Goal: Information Seeking & Learning: Learn about a topic

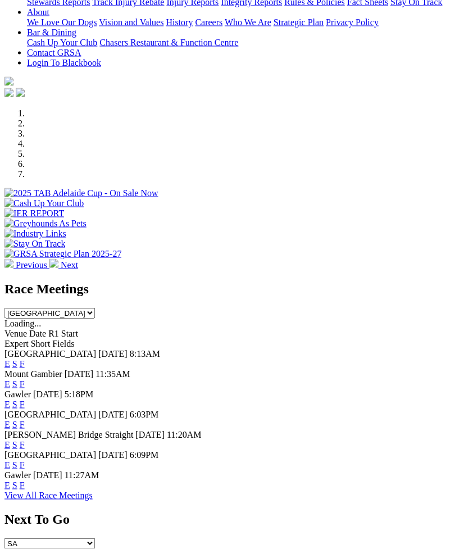
scroll to position [268, 0]
click at [25, 359] on link "F" at bounding box center [22, 364] width 5 height 10
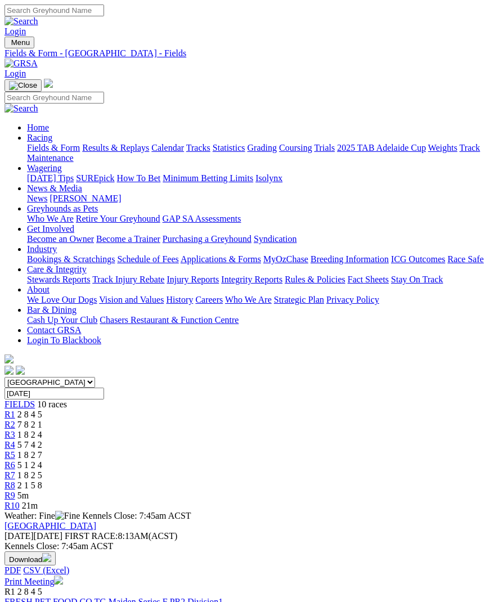
click at [15, 409] on link "R1" at bounding box center [9, 414] width 11 height 10
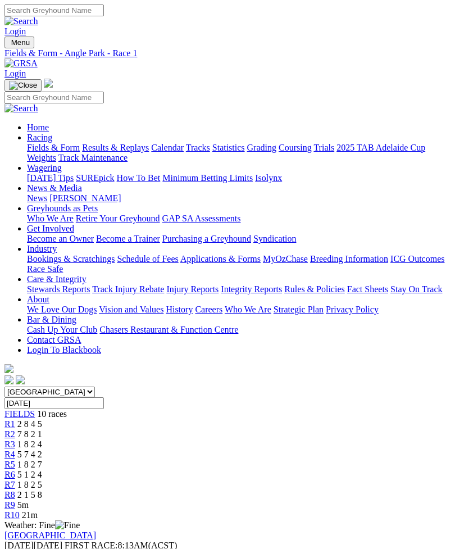
click at [15, 430] on link "R2" at bounding box center [9, 435] width 11 height 10
click at [15, 440] on link "R3" at bounding box center [9, 445] width 11 height 10
click at [15, 450] on link "R4" at bounding box center [9, 455] width 11 height 10
click at [42, 460] on span "1 8 2 7" at bounding box center [29, 465] width 25 height 10
click at [15, 470] on span "R6" at bounding box center [9, 475] width 11 height 10
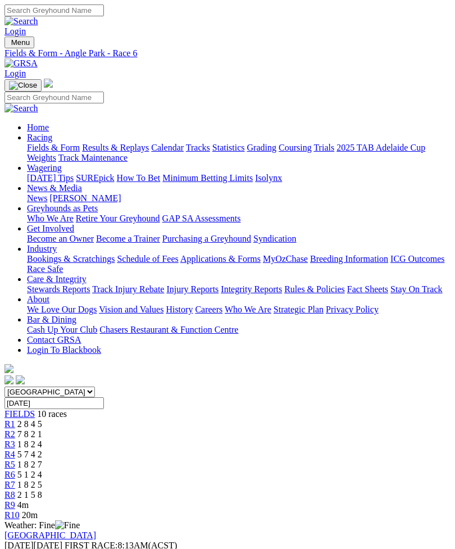
click at [15, 480] on span "R7" at bounding box center [9, 485] width 11 height 10
click at [15, 490] on span "R8" at bounding box center [9, 495] width 11 height 10
click at [42, 419] on span "2 8 4 5" at bounding box center [29, 424] width 25 height 10
click at [15, 430] on link "R2" at bounding box center [9, 435] width 11 height 10
click at [15, 419] on link "R1" at bounding box center [9, 424] width 11 height 10
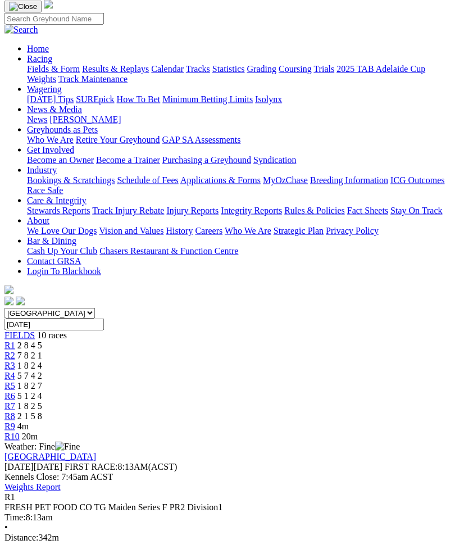
scroll to position [110, 0]
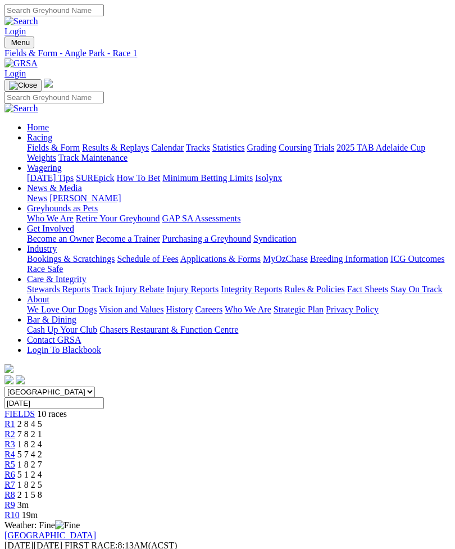
click at [15, 500] on link "R9" at bounding box center [9, 505] width 11 height 10
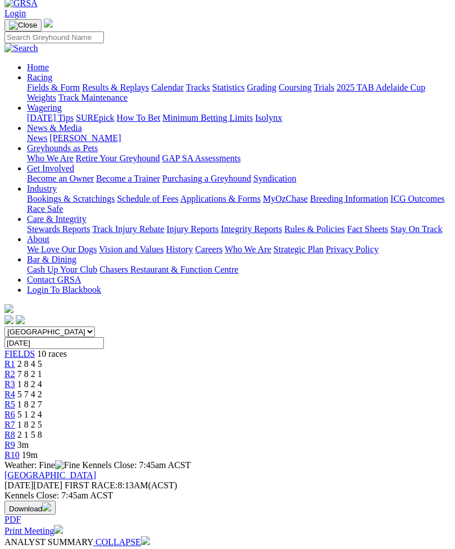
scroll to position [59, 0]
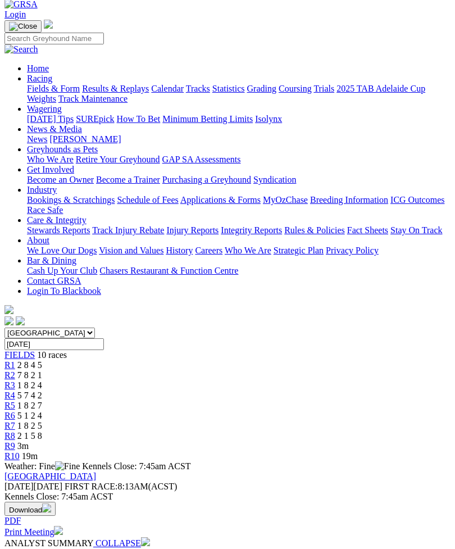
click at [20, 451] on span "R10" at bounding box center [11, 456] width 15 height 10
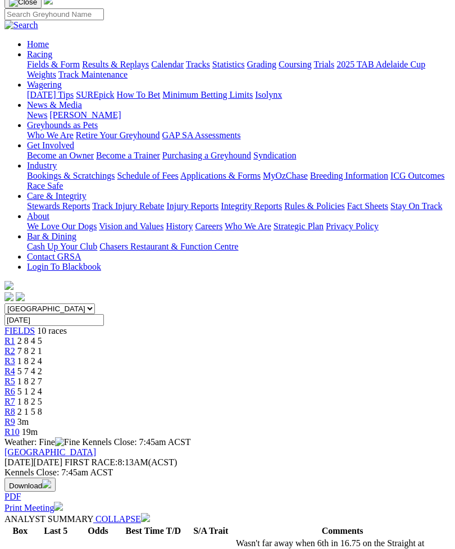
scroll to position [142, 0]
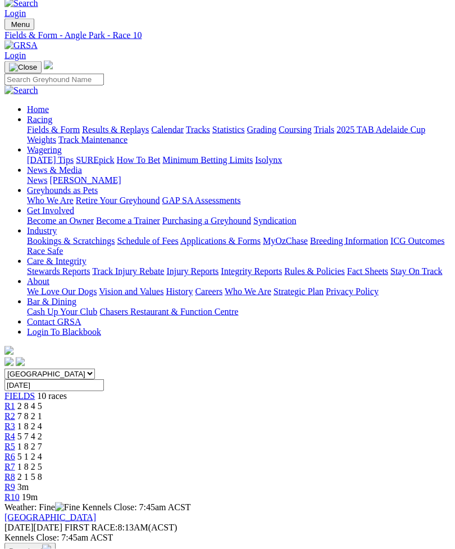
scroll to position [0, 0]
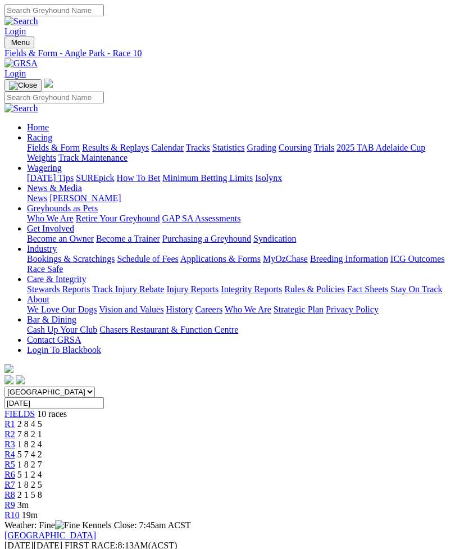
click at [15, 500] on span "R9" at bounding box center [9, 505] width 11 height 10
click at [15, 490] on span "R8" at bounding box center [9, 495] width 11 height 10
